Goal: Information Seeking & Learning: Compare options

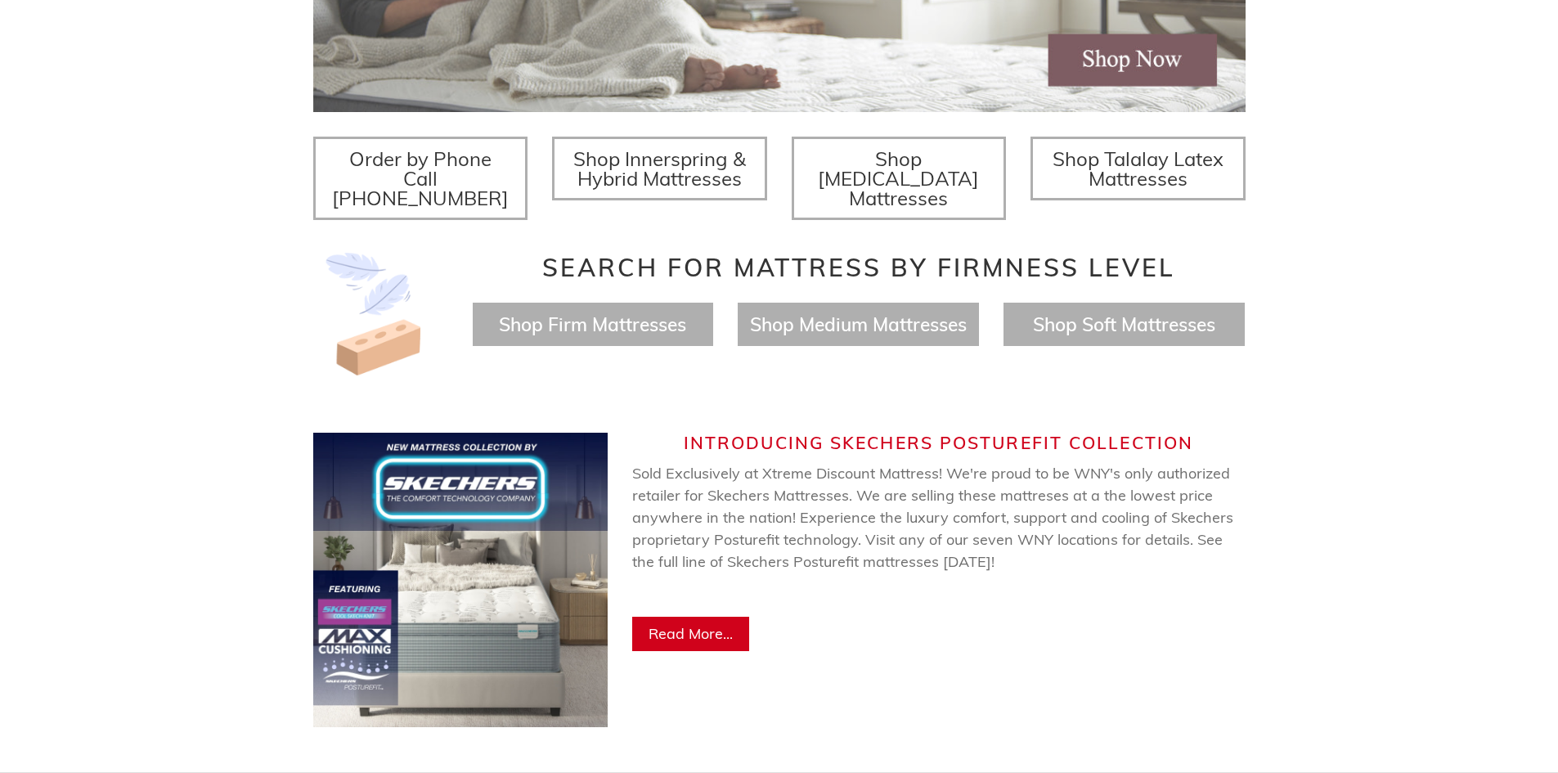
scroll to position [572, 0]
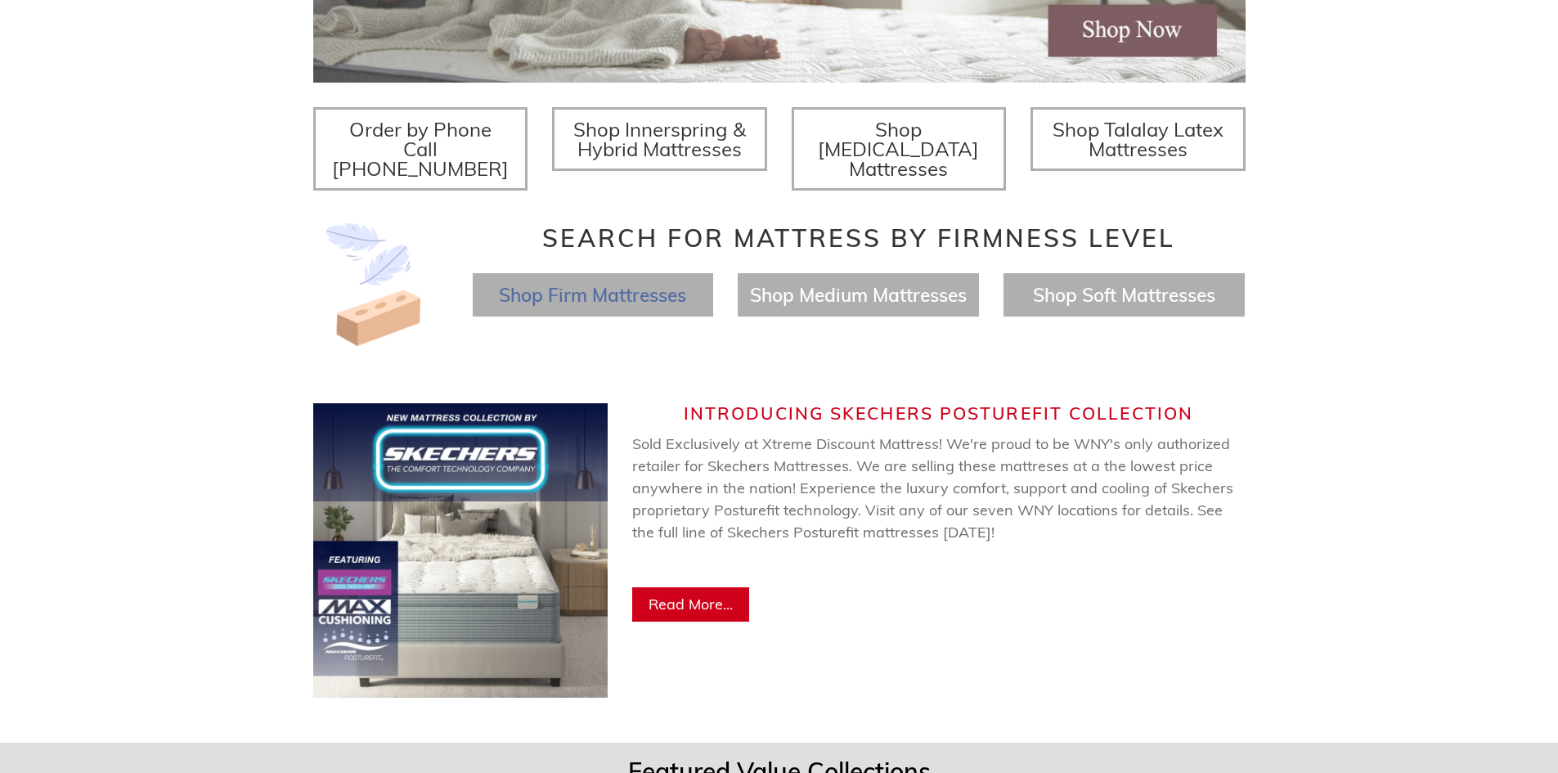
click at [596, 283] on span "Shop Firm Mattresses" at bounding box center [592, 295] width 187 height 24
click at [873, 283] on span "Shop Medium Mattresses" at bounding box center [858, 295] width 217 height 24
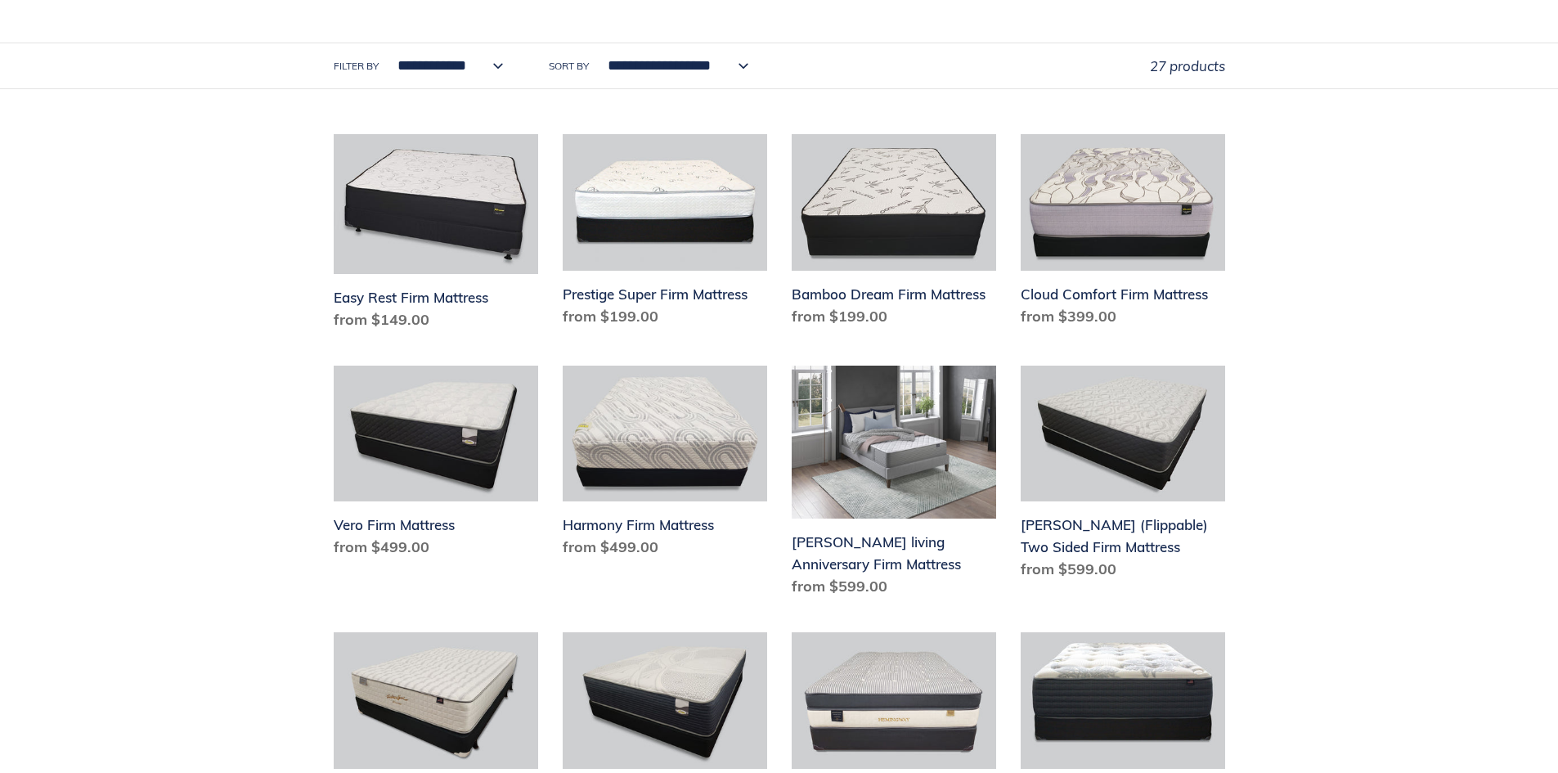
scroll to position [82, 0]
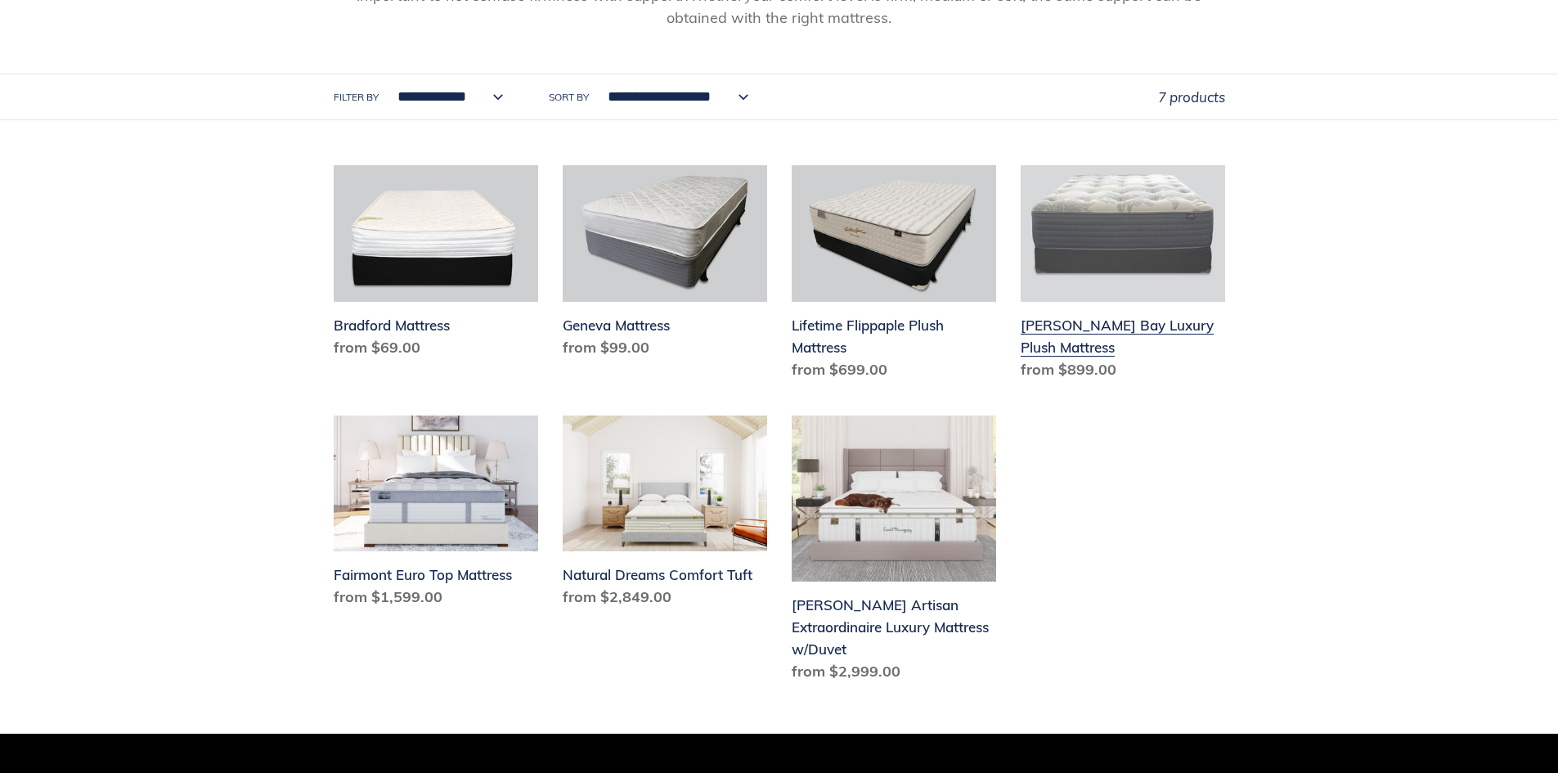
scroll to position [409, 0]
